Goal: Information Seeking & Learning: Learn about a topic

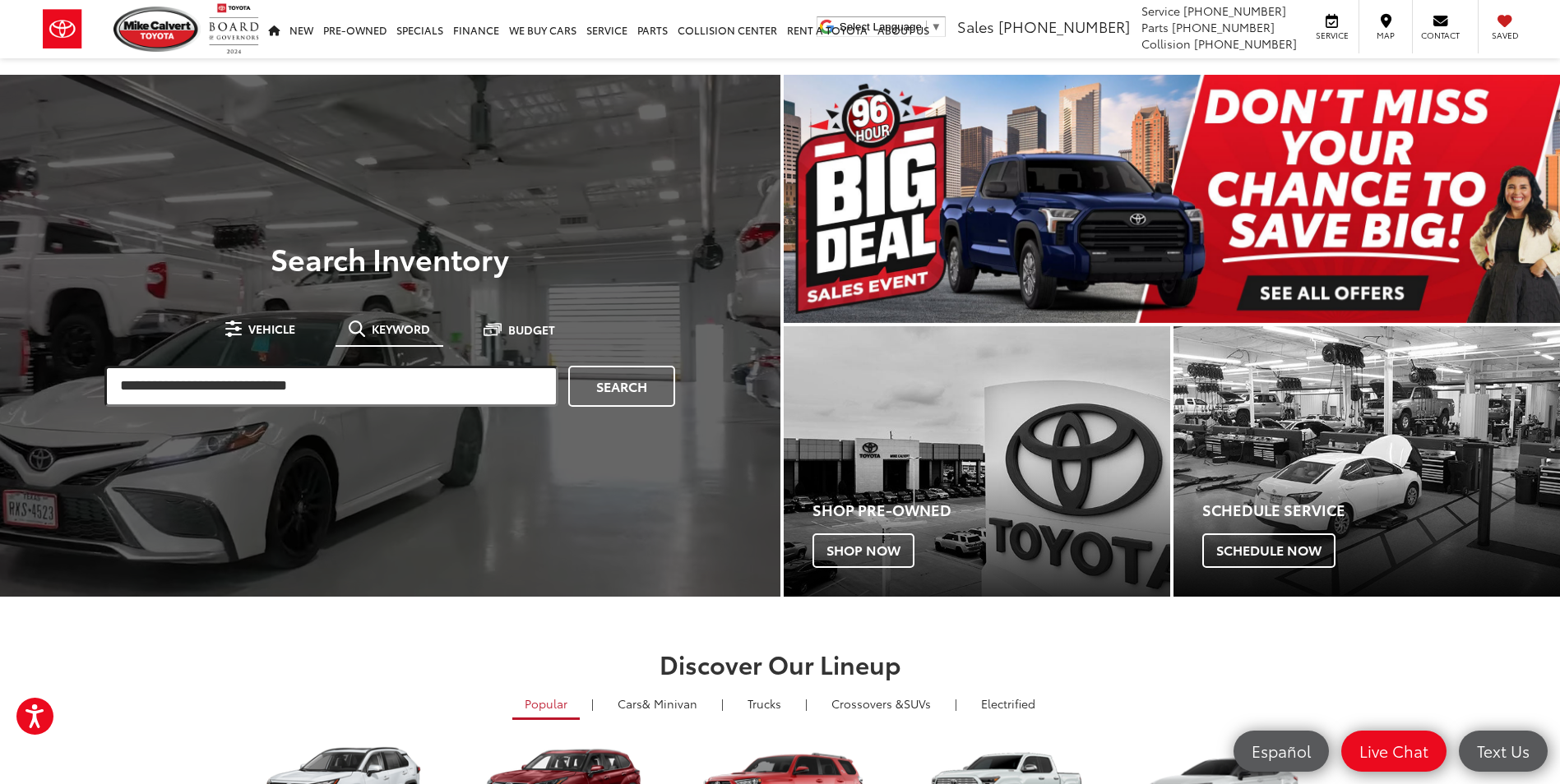
click at [302, 392] on input "search" at bounding box center [331, 386] width 454 height 41
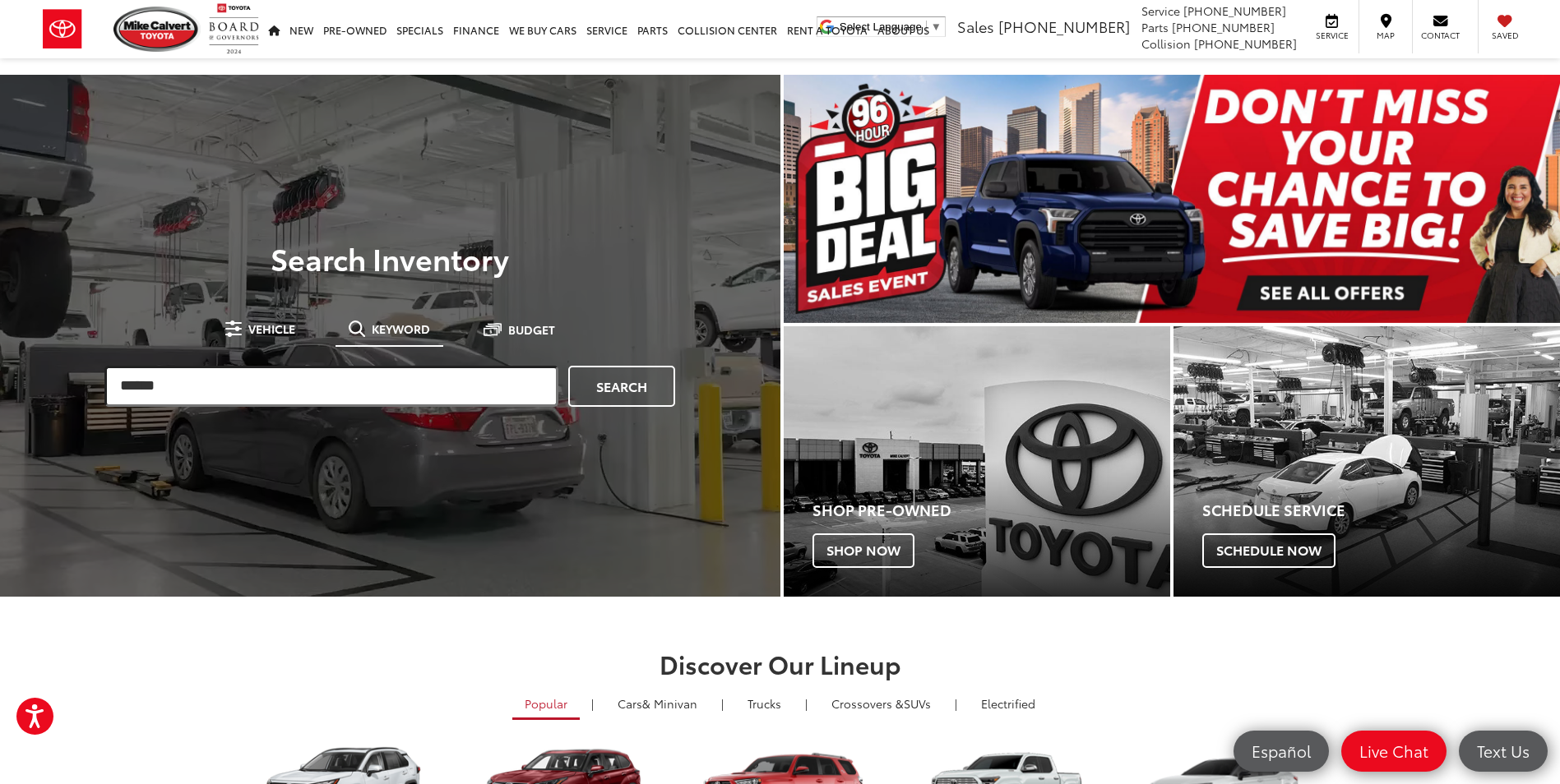
type input "******"
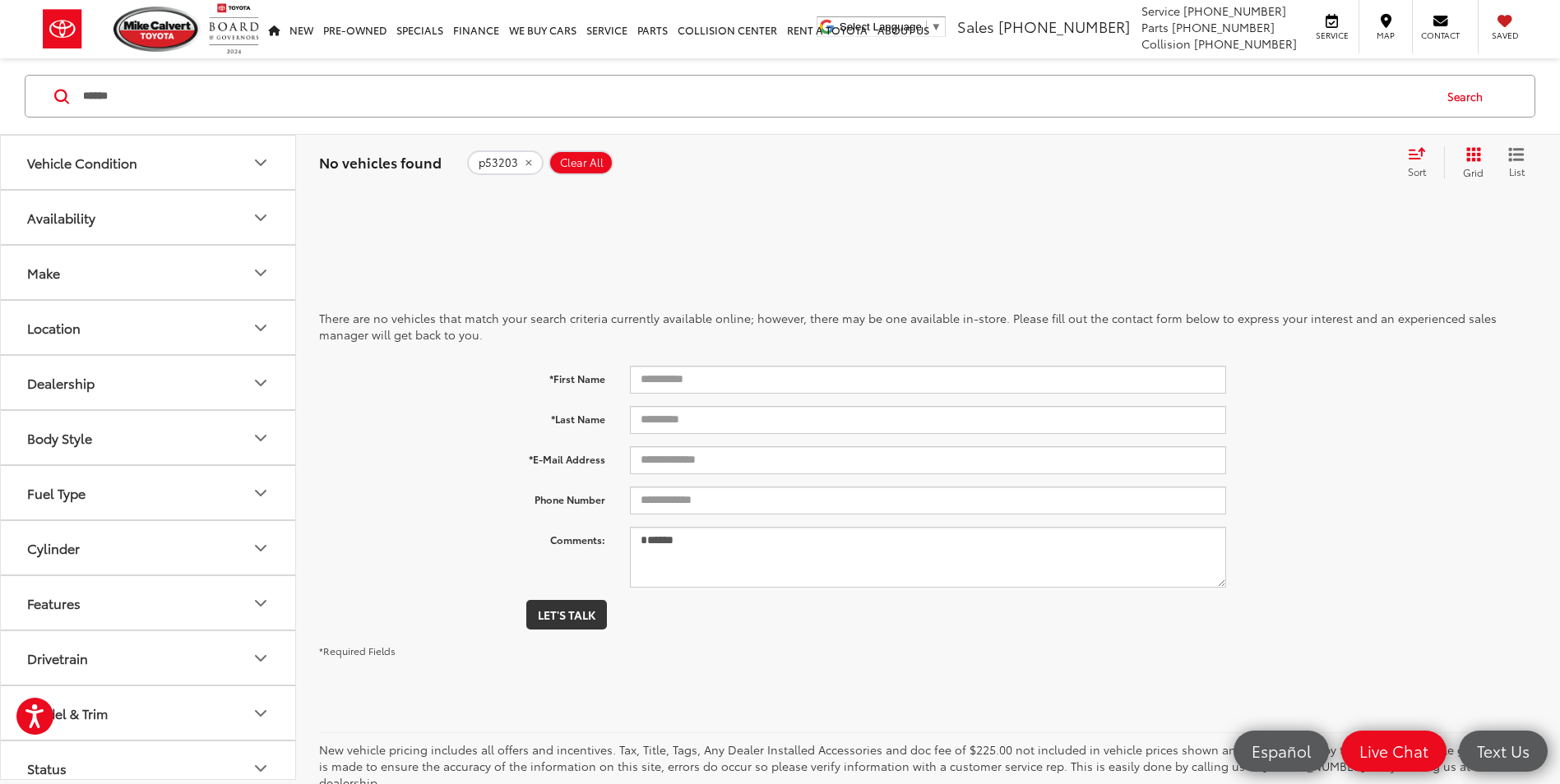
click at [528, 161] on icon "remove p53203" at bounding box center [528, 163] width 11 height 10
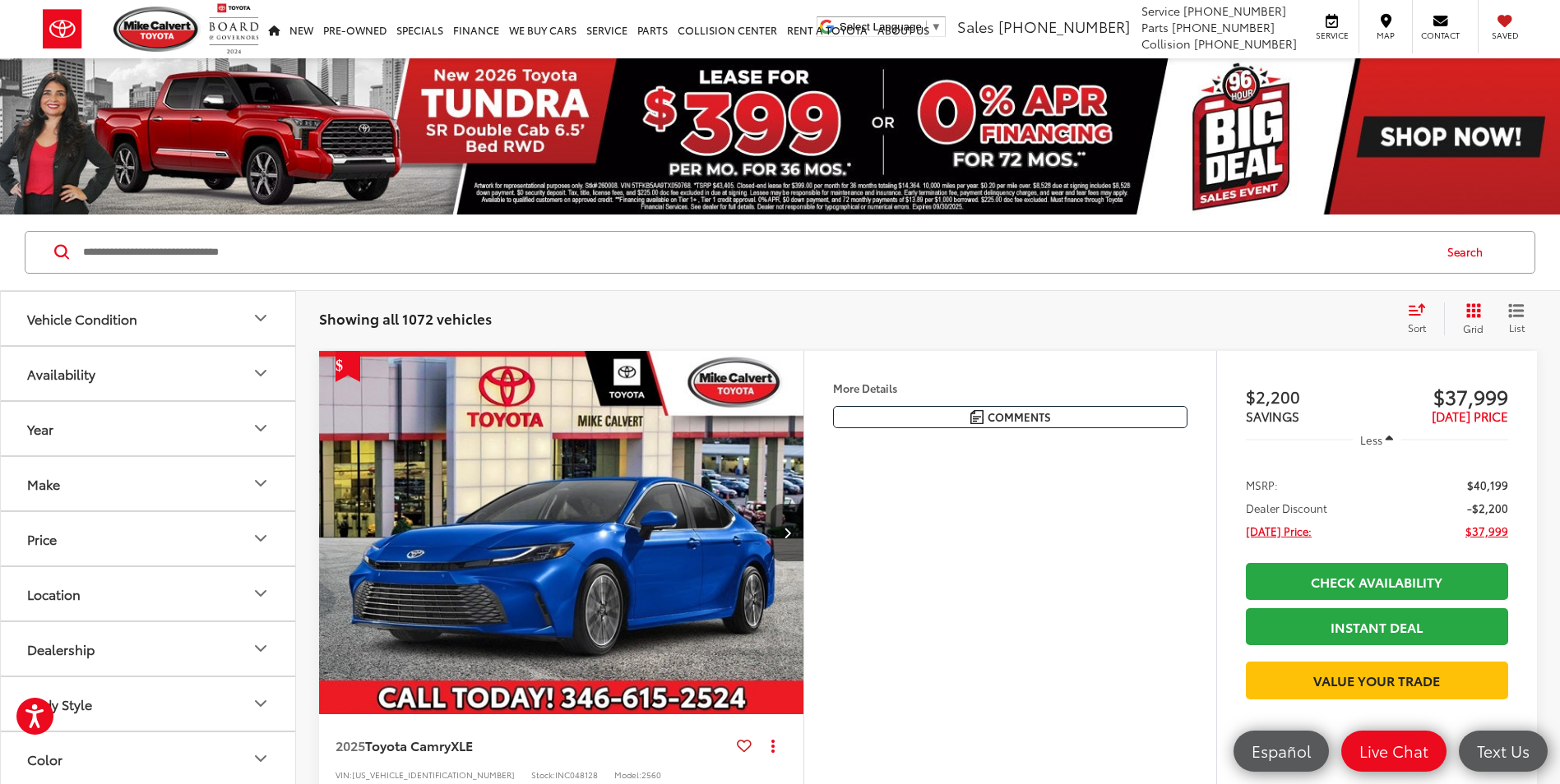
click at [285, 263] on input "Search by Make, Model, or Keyword" at bounding box center [756, 252] width 1350 height 40
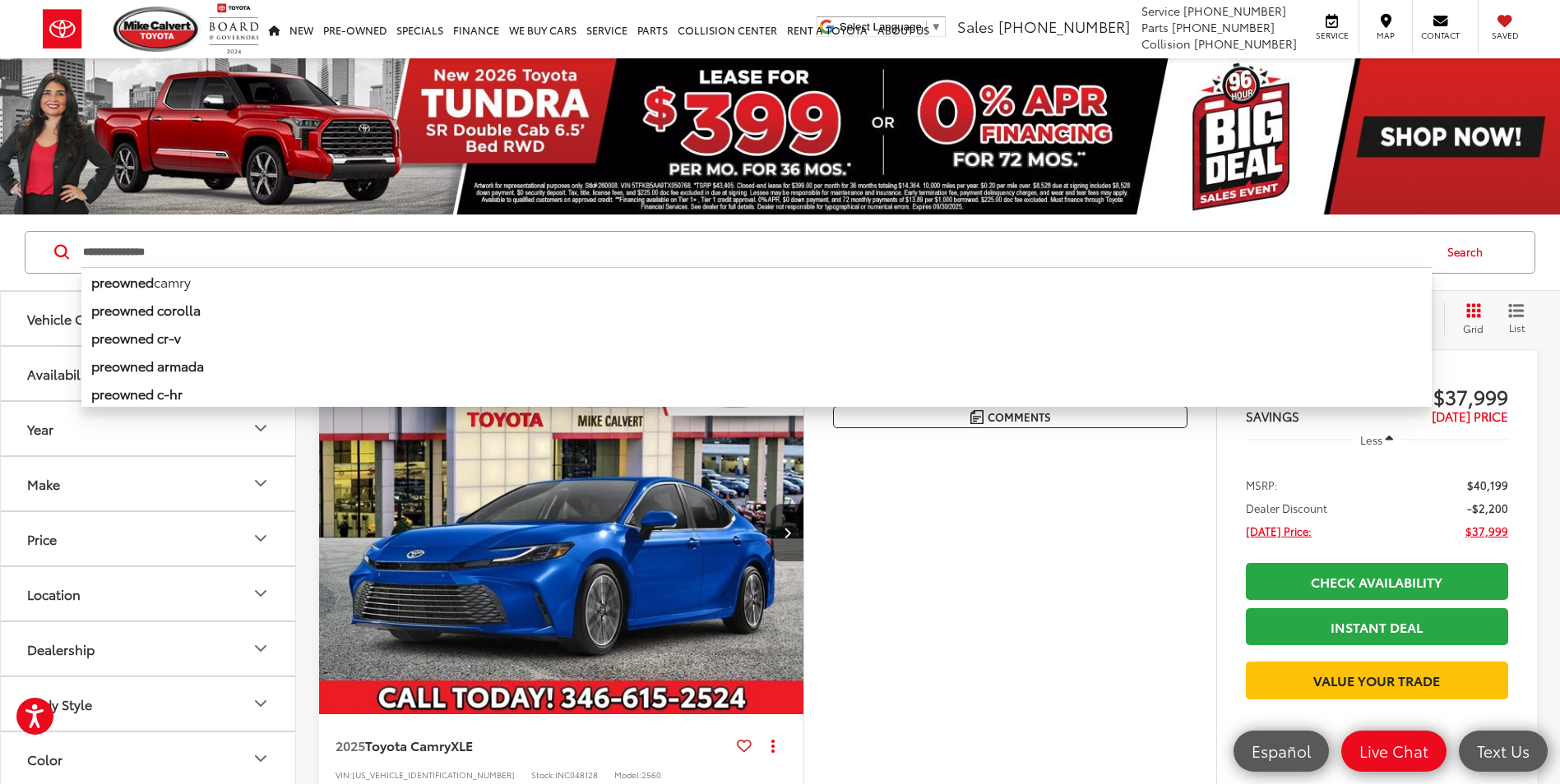
type input "**********"
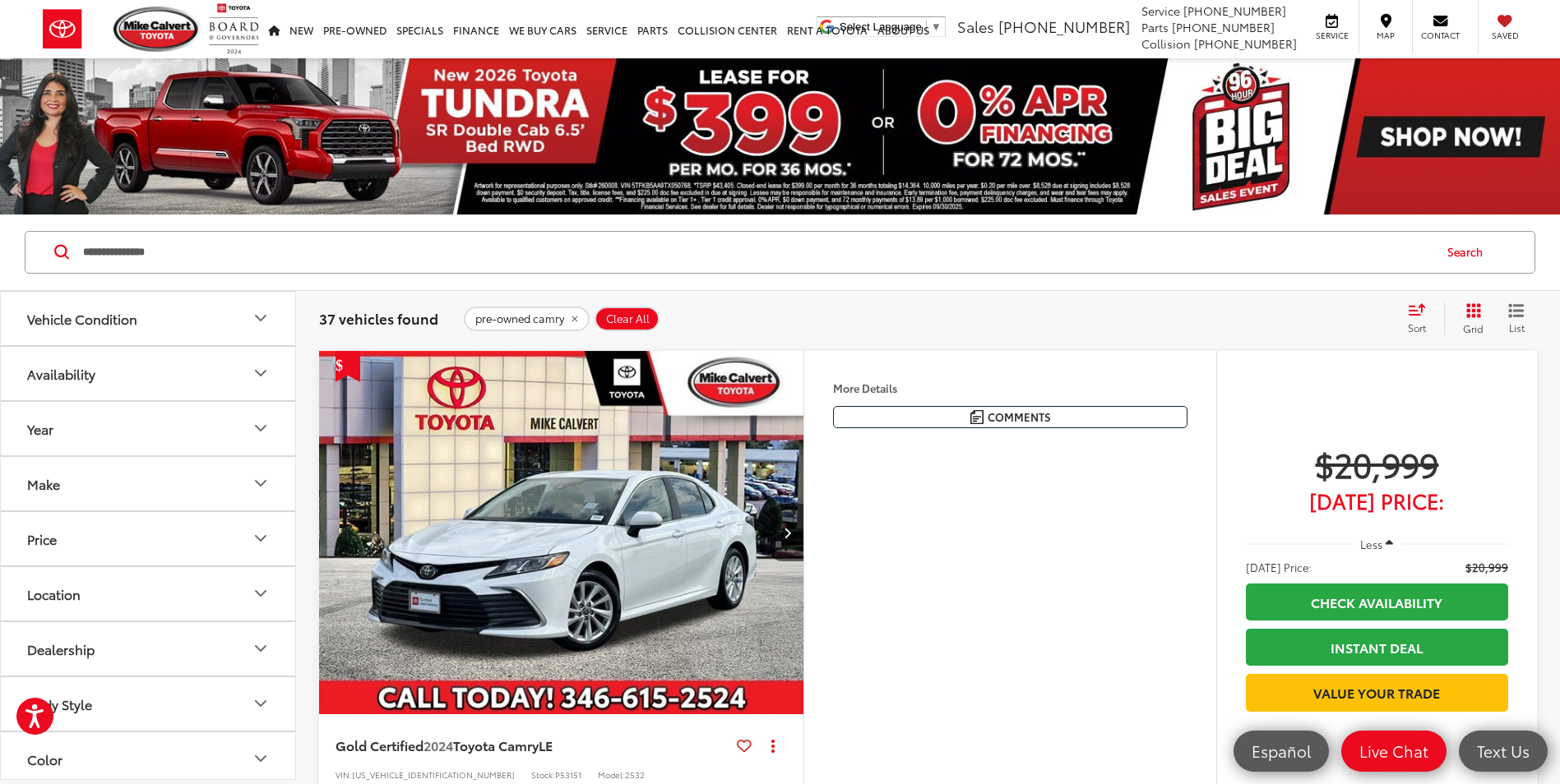
click at [968, 541] on div "Features Bluetooth® Android Auto Apple CarPlay Keyless Entry Wi-Fi Hotspot Auto…" at bounding box center [1010, 590] width 412 height 478
click at [565, 509] on img "2024 Toyota Camry LE 0" at bounding box center [561, 533] width 486 height 365
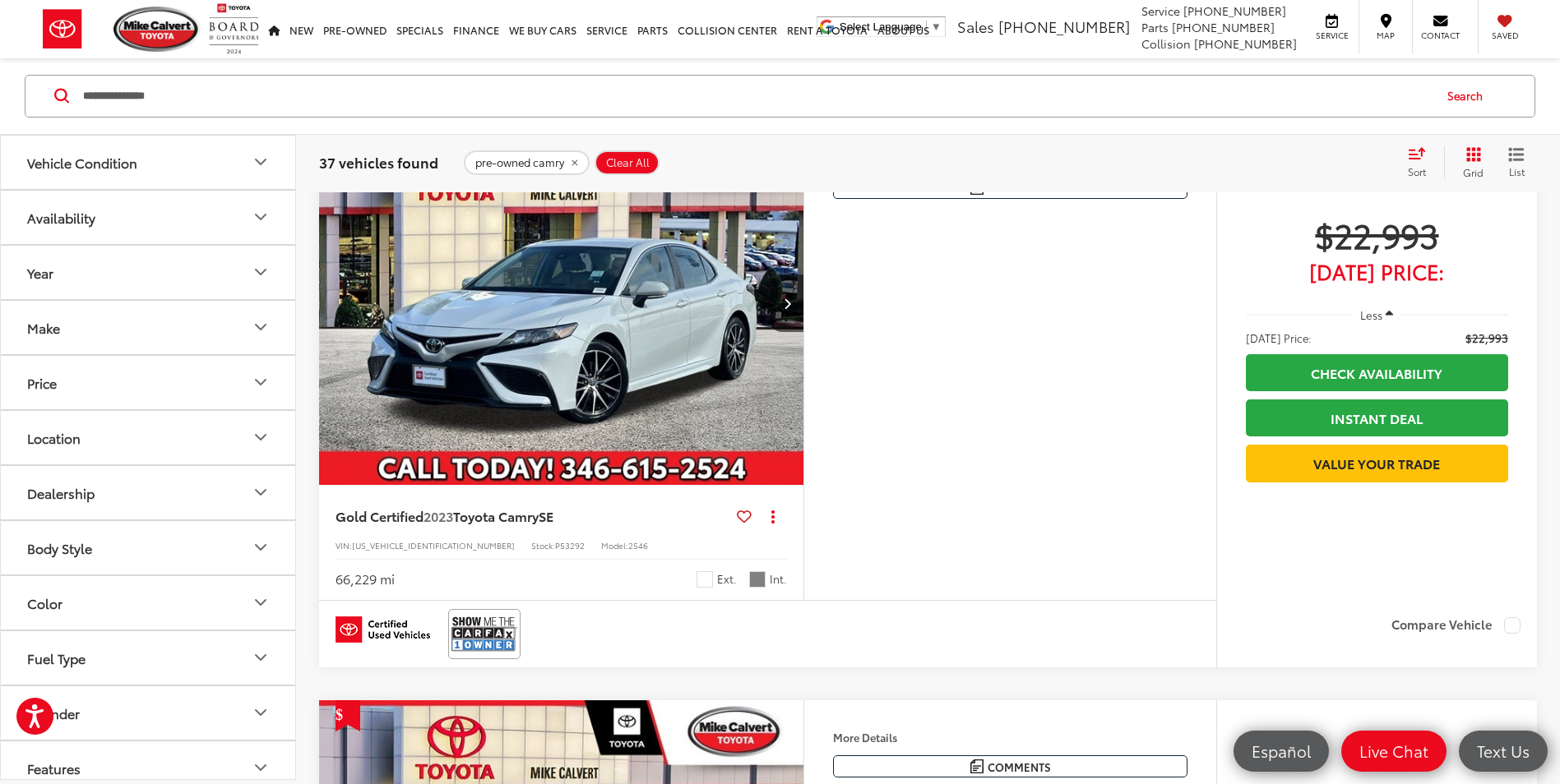
scroll to position [3790, 0]
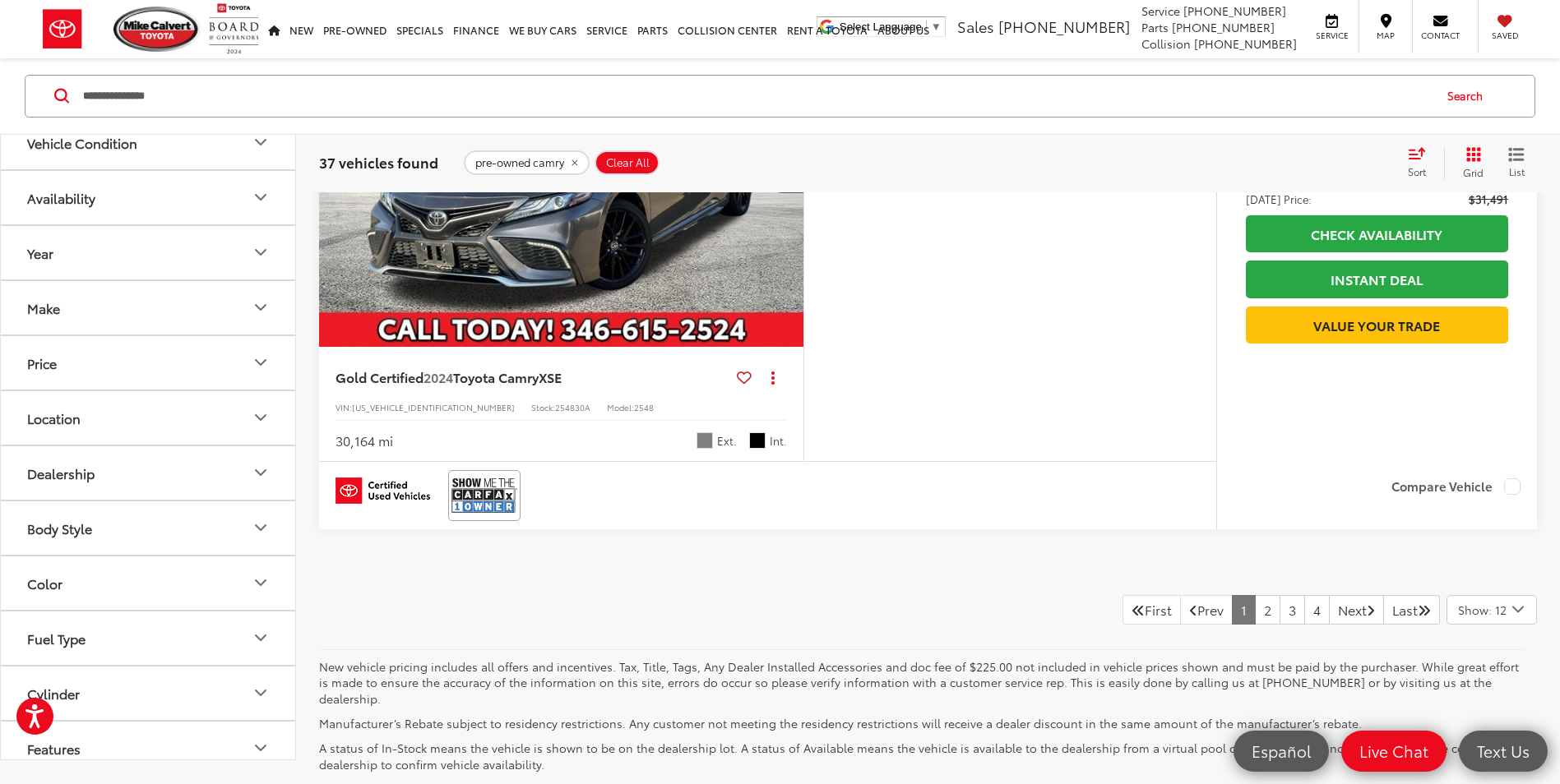
scroll to position [6741, 0]
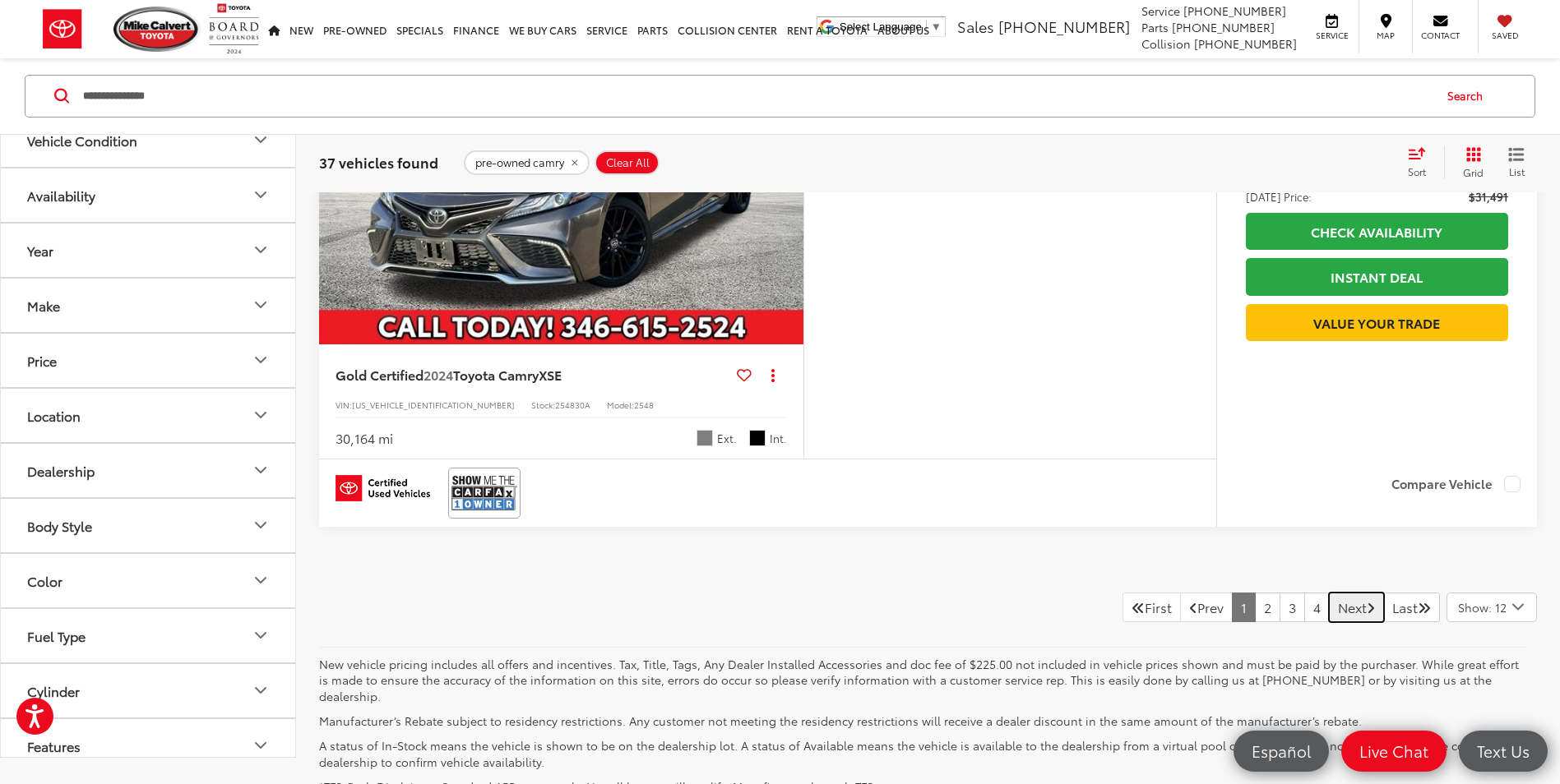
drag, startPoint x: 1352, startPoint y: 612, endPoint x: 1342, endPoint y: 598, distance: 17.2
click at [1352, 612] on link "Next" at bounding box center [1357, 607] width 55 height 30
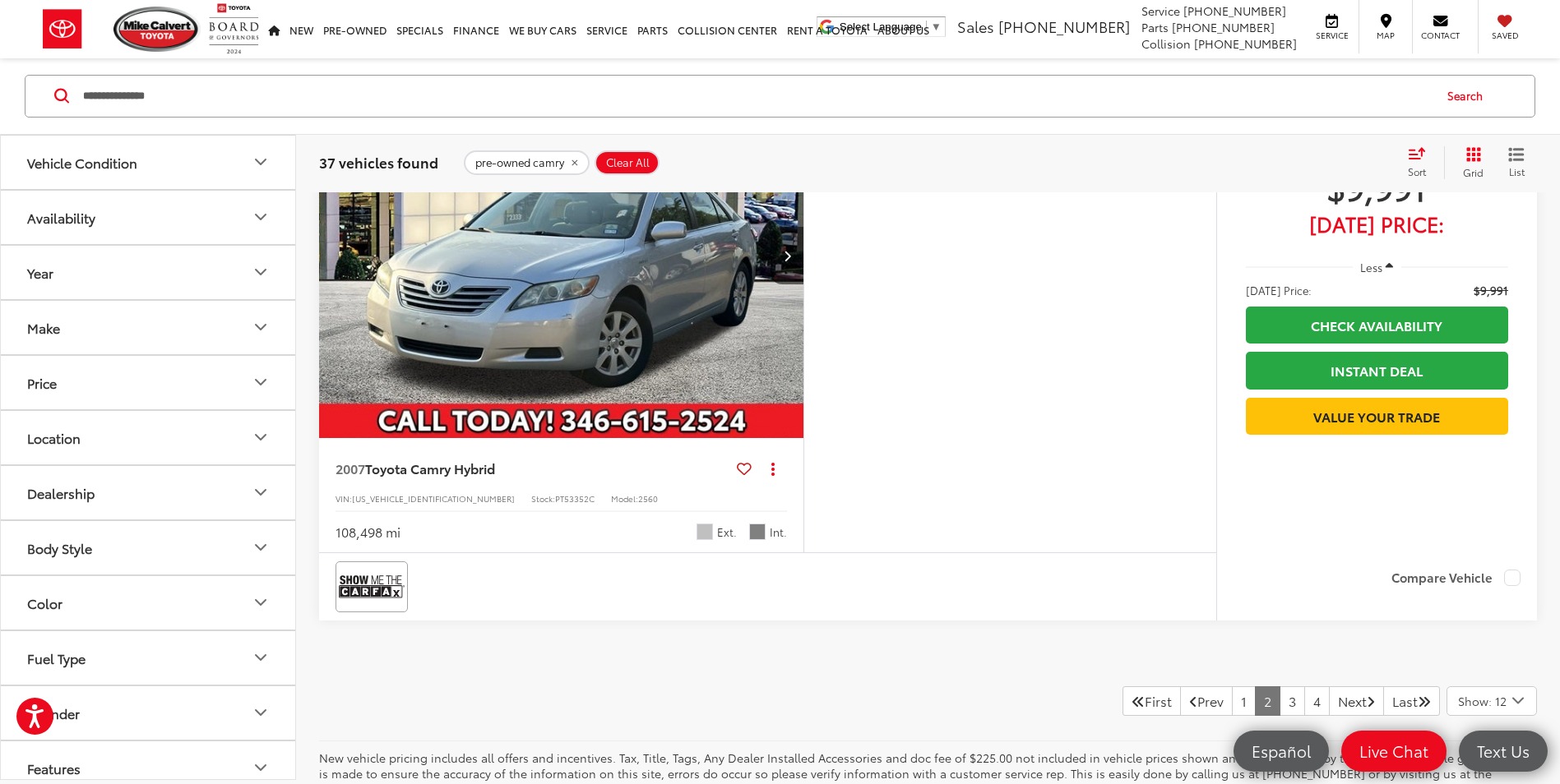
scroll to position [6914, 0]
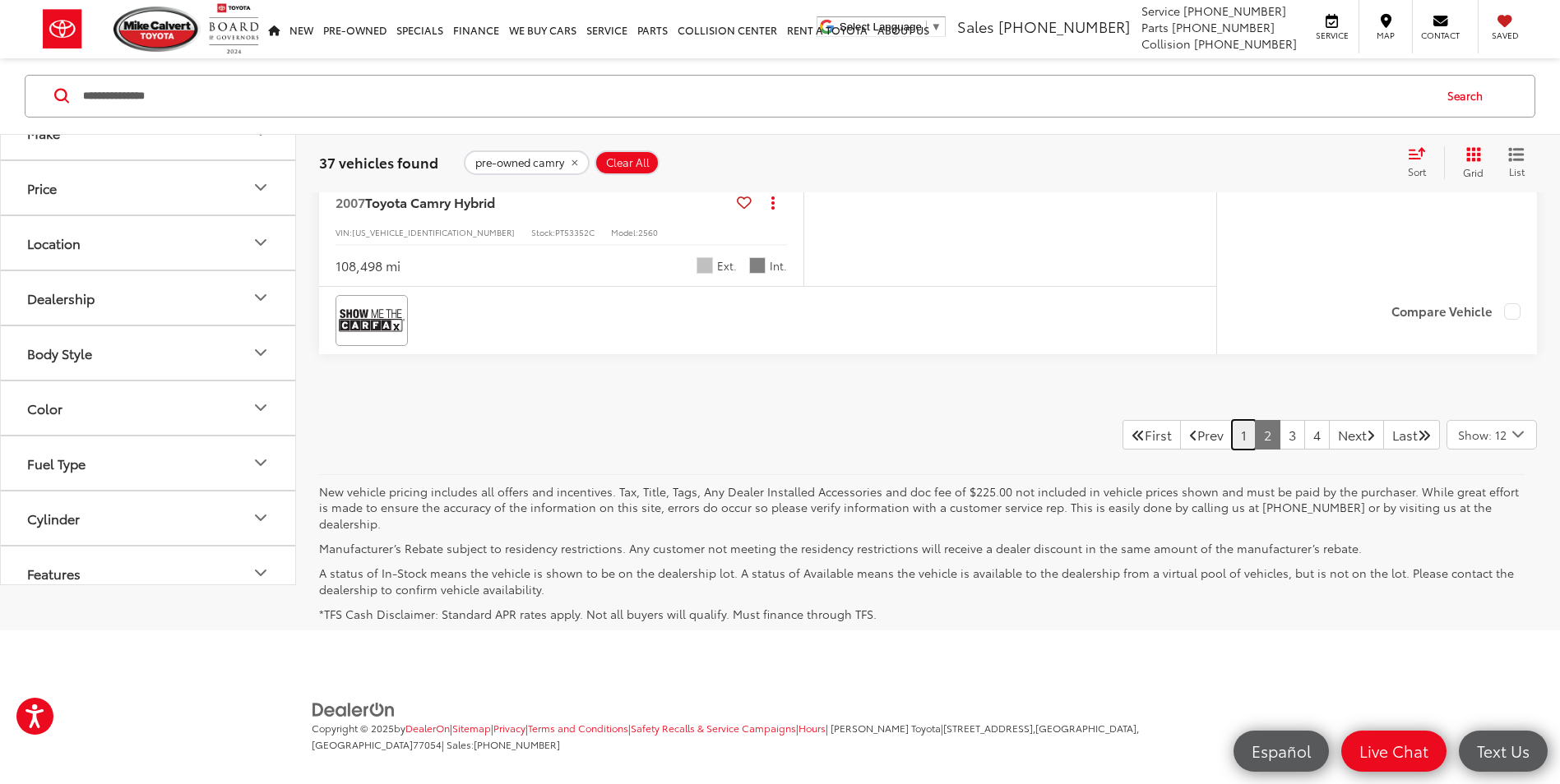
click at [1232, 435] on link "1" at bounding box center [1244, 435] width 24 height 30
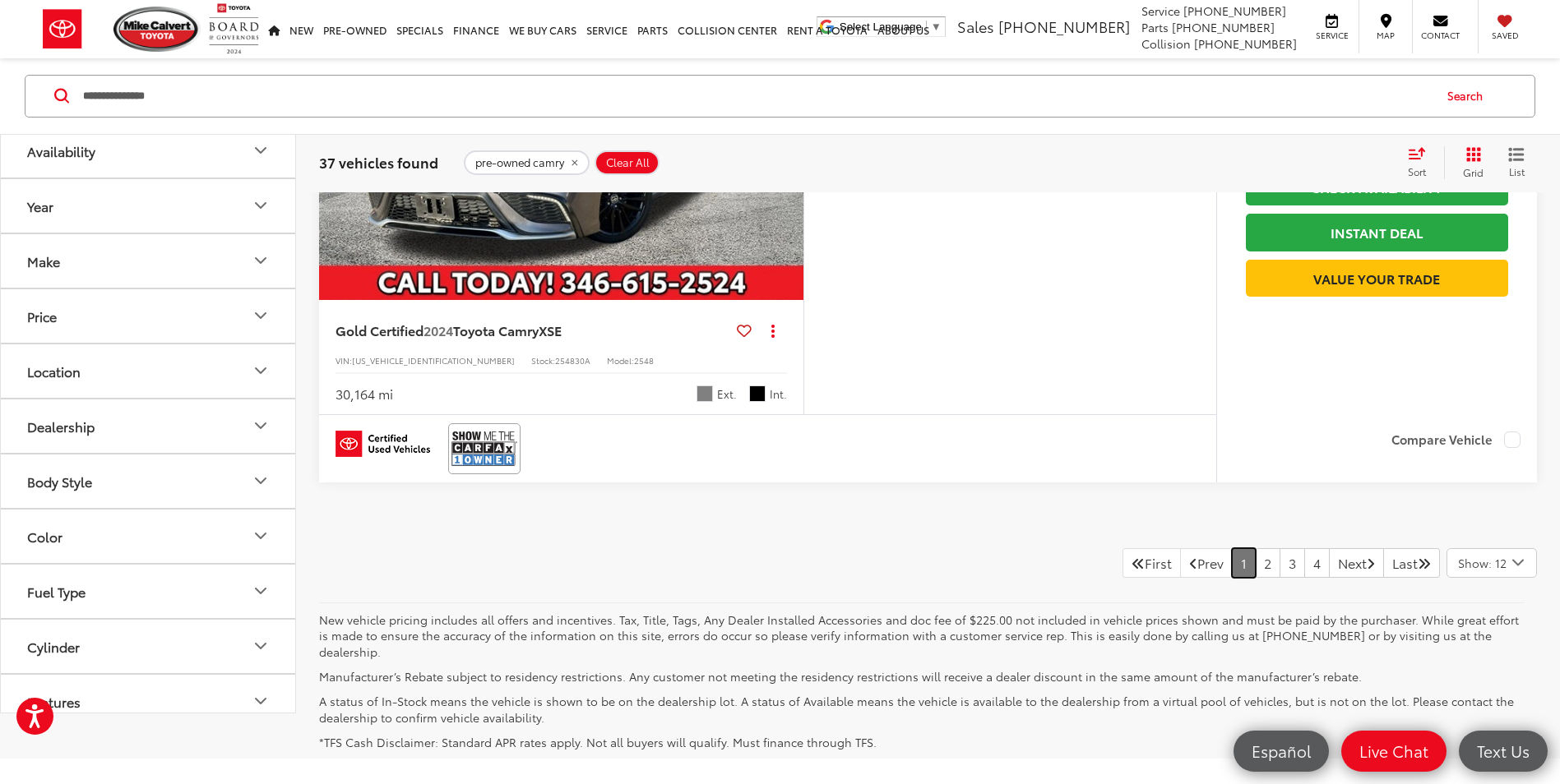
scroll to position [6914, 0]
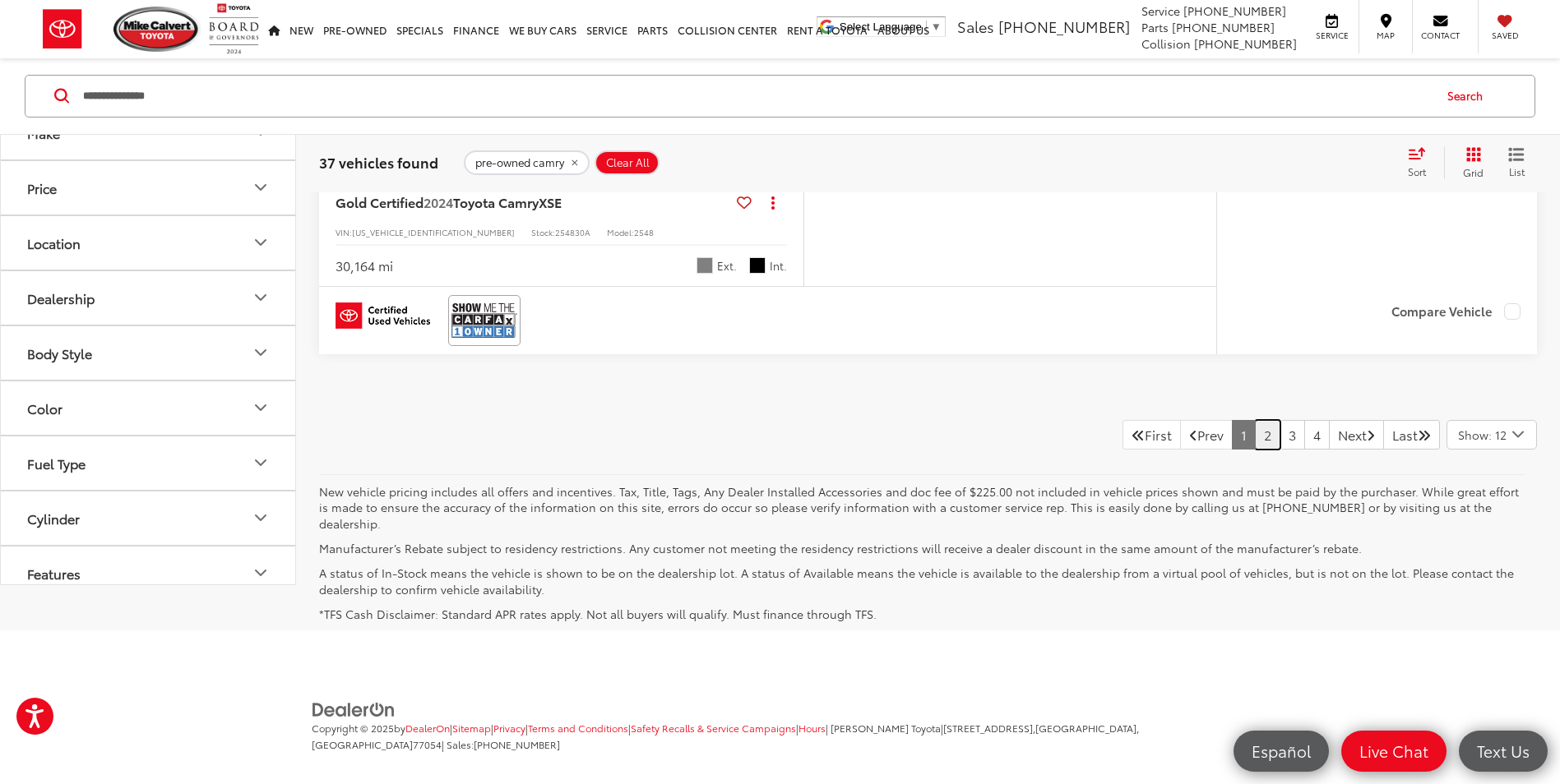
drag, startPoint x: 1247, startPoint y: 442, endPoint x: 1256, endPoint y: 448, distance: 10.8
click at [1255, 442] on link "2" at bounding box center [1268, 435] width 26 height 30
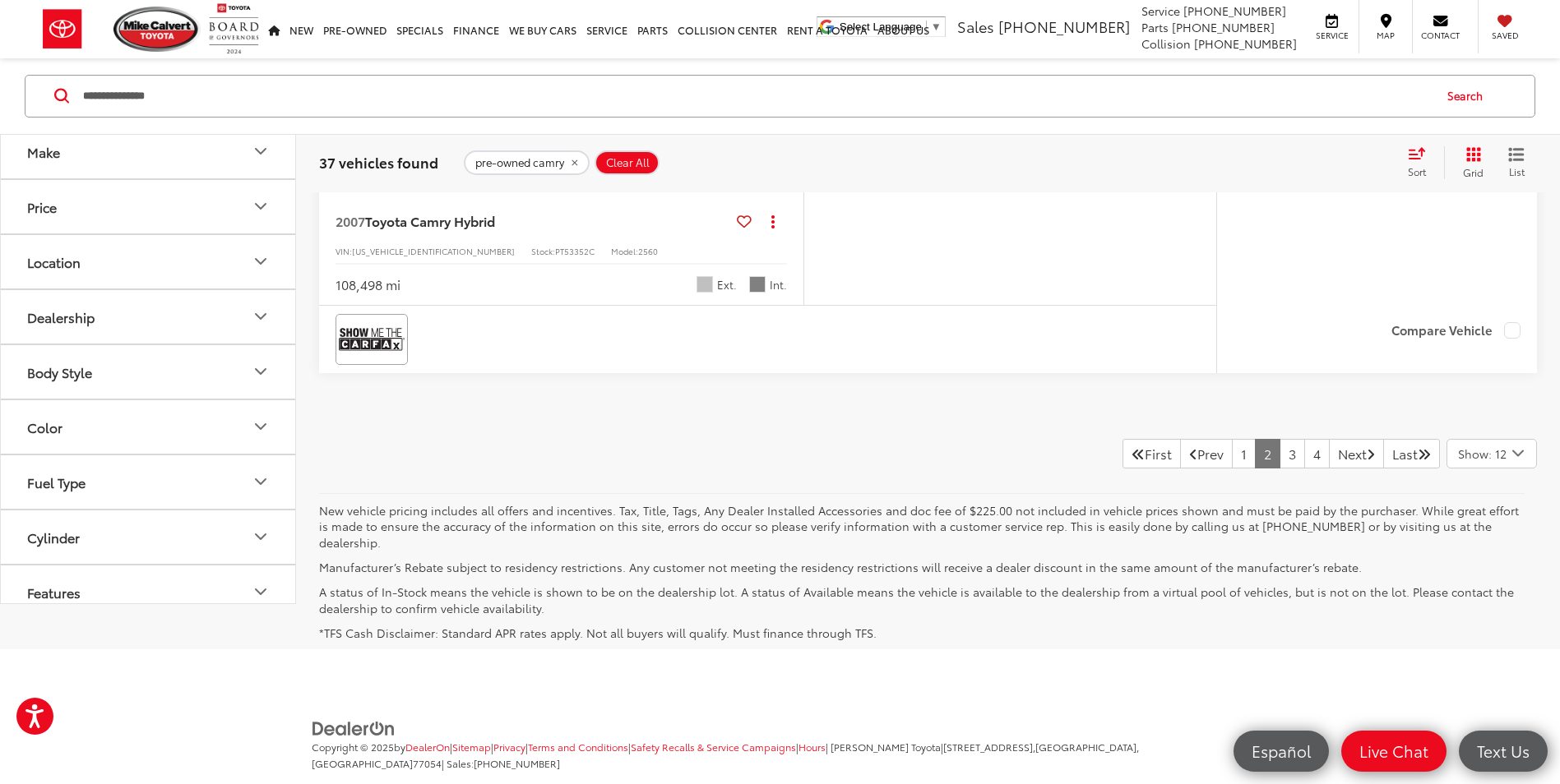
scroll to position [6897, 0]
click at [1329, 458] on link "Next" at bounding box center [1357, 451] width 55 height 30
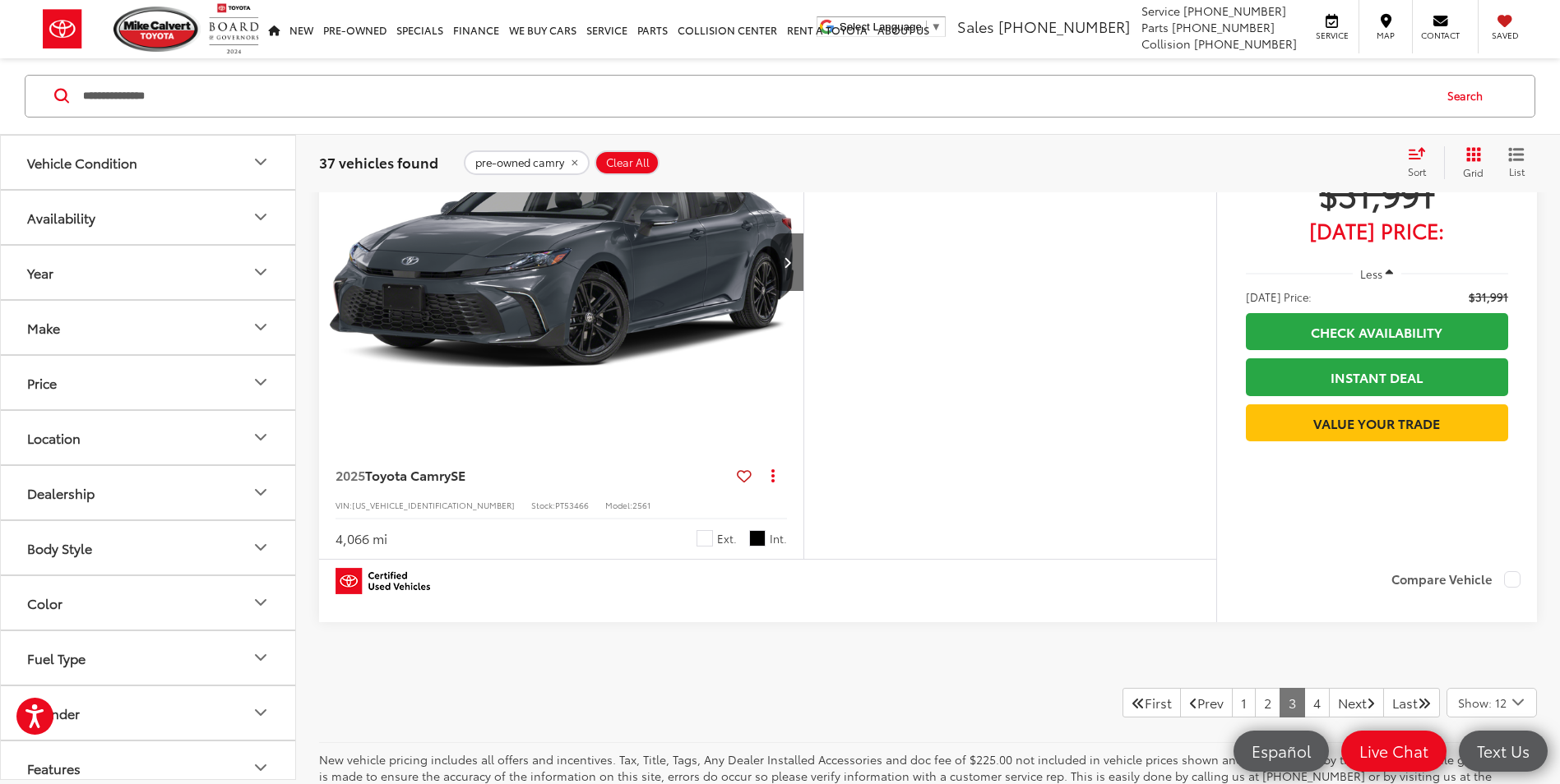
scroll to position [6719, 0]
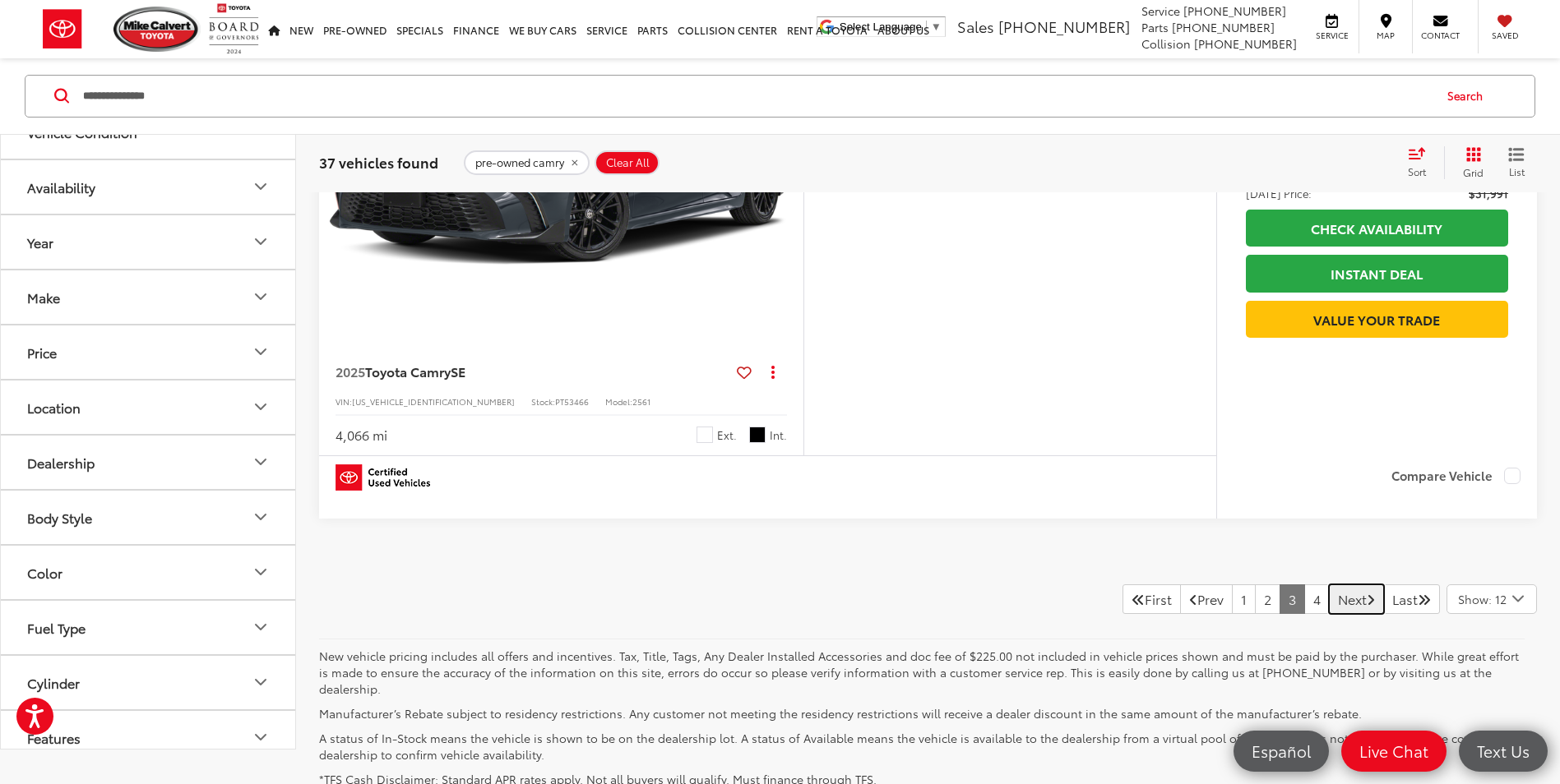
click at [1329, 605] on link "Next" at bounding box center [1357, 599] width 55 height 30
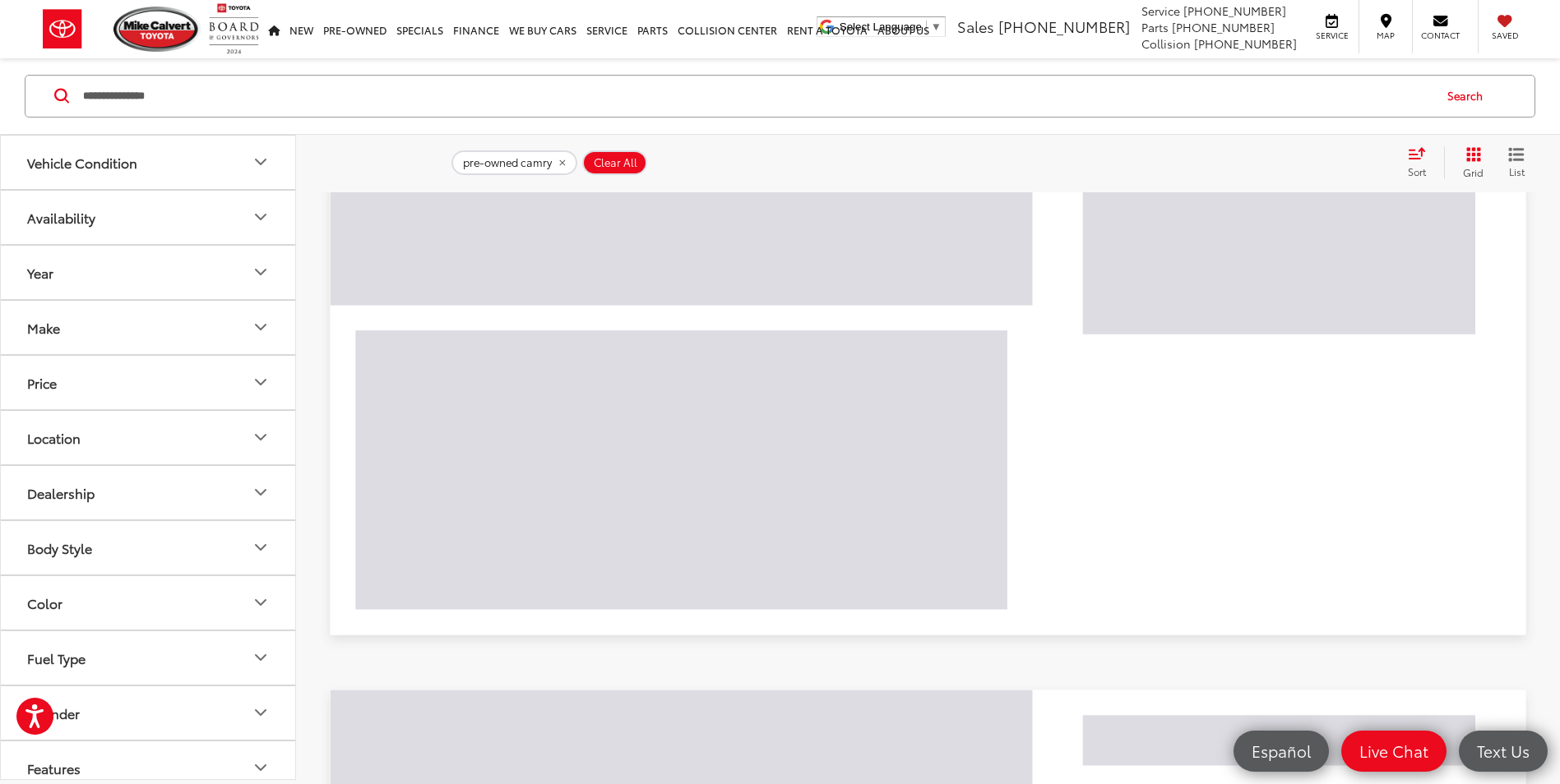
scroll to position [156, 0]
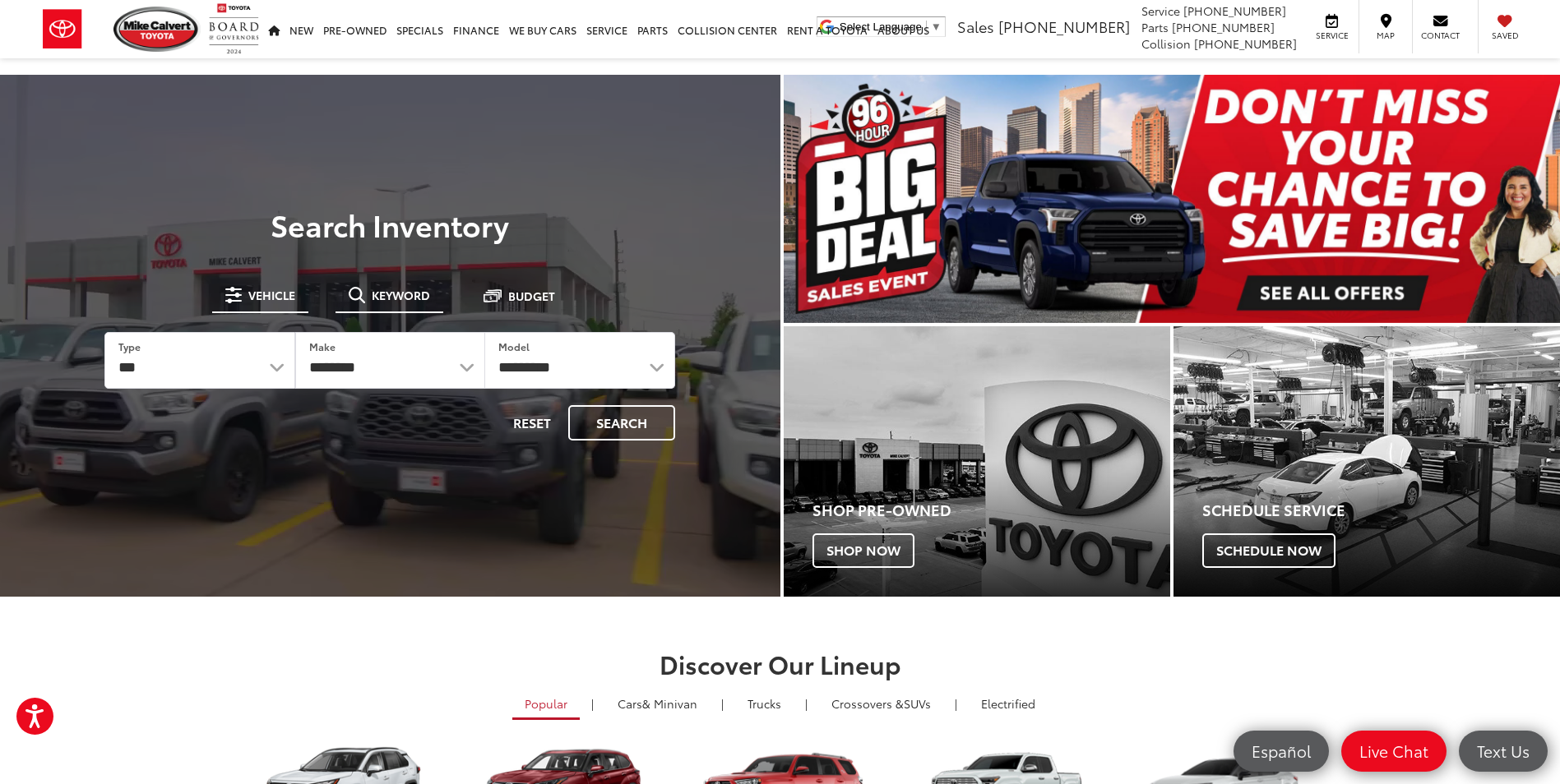
click at [397, 296] on span "Keyword" at bounding box center [400, 295] width 58 height 11
